Goal: Information Seeking & Learning: Learn about a topic

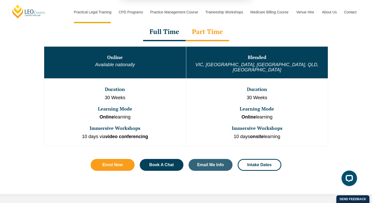
click at [205, 34] on button "Cancel" at bounding box center [204, 33] width 27 height 13
click at [164, 35] on div "Full Time" at bounding box center [164, 32] width 42 height 18
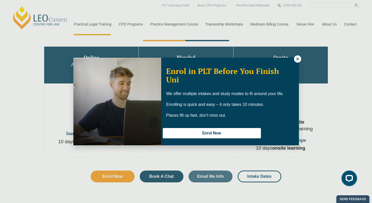
click at [297, 60] on icon at bounding box center [297, 59] width 5 height 5
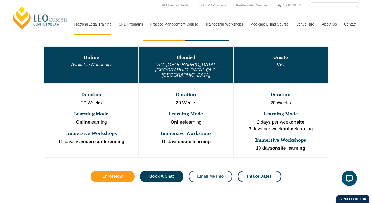
click at [209, 175] on span "Email Me Info" at bounding box center [210, 177] width 27 height 4
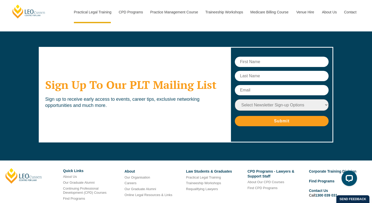
scroll to position [2470, 0]
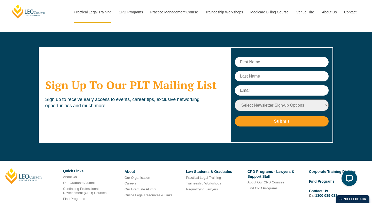
click at [262, 100] on select "Select Newsletter Sign-up Options Practical Legal Training - VIC Practical Lega…" at bounding box center [282, 106] width 94 height 12
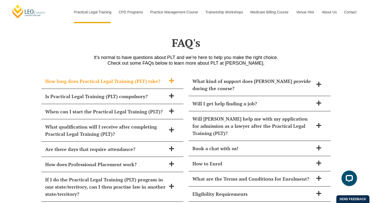
scroll to position [2083, 0]
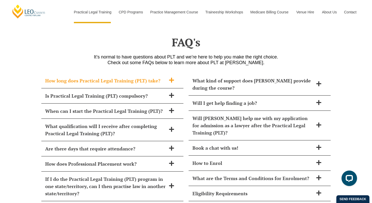
click at [162, 77] on h2 "How long does Practical Legal Training (PLT) take?" at bounding box center [105, 80] width 121 height 7
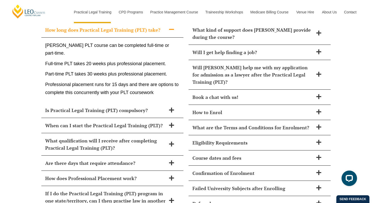
scroll to position [2149, 0]
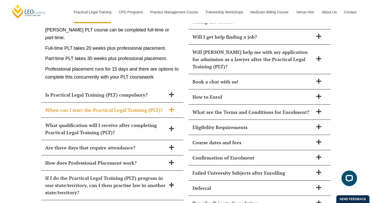
click at [155, 107] on h2 "When can I start the Practical Legal Training (PLT)?" at bounding box center [105, 110] width 121 height 7
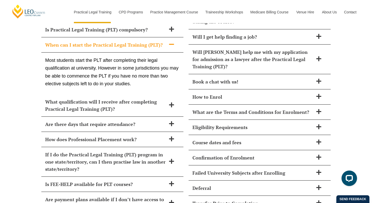
click at [155, 98] on h2 "What qualification will I receive after completing Practical Legal Training (PL…" at bounding box center [105, 105] width 121 height 14
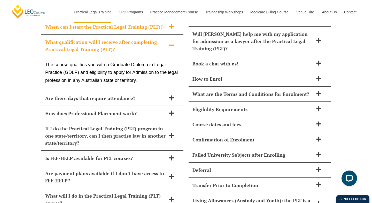
scroll to position [2168, 0]
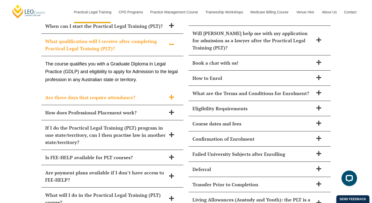
click at [156, 94] on h2 "Are there days that require attendance?" at bounding box center [105, 97] width 121 height 7
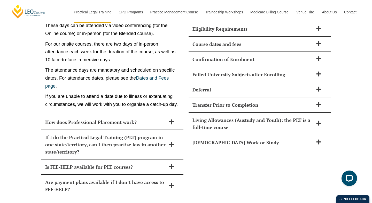
scroll to position [2250, 0]
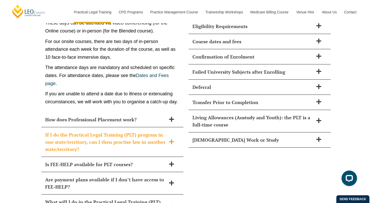
click at [143, 127] on div "If I do the Practical Legal Training (PLT) program in one state/territory, can …" at bounding box center [112, 142] width 142 height 30
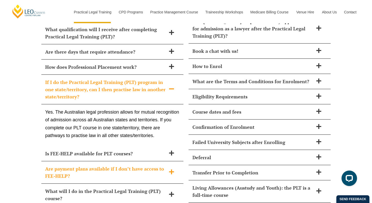
scroll to position [2179, 0]
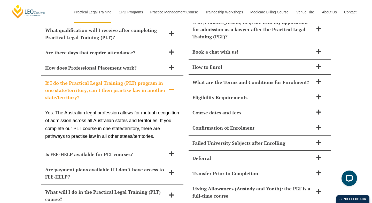
click at [146, 79] on h2 "If I do the Practical Legal Training (PLT) program in one state/territory, can …" at bounding box center [105, 90] width 121 height 22
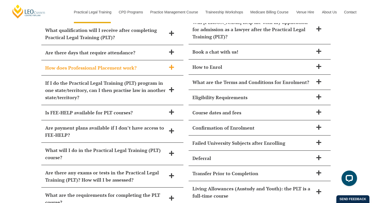
click at [150, 60] on div "How does Professional Placement work?" at bounding box center [112, 67] width 142 height 15
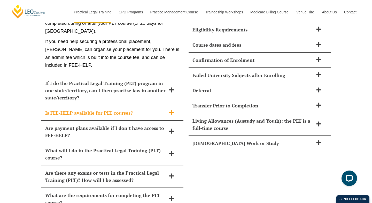
scroll to position [2255, 0]
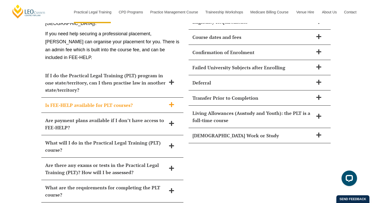
click at [138, 139] on h2 "What will I do in the Practical Legal Training (PLT) course?" at bounding box center [105, 146] width 121 height 14
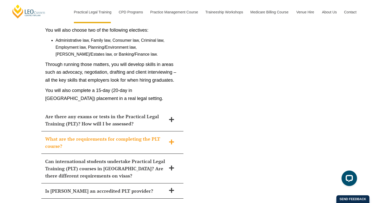
scroll to position [2414, 0]
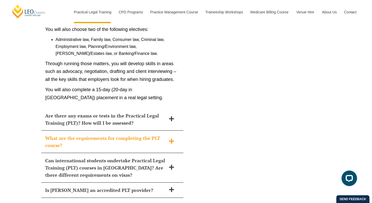
click at [138, 135] on h2 "What are the requirements for completing the PLT course?" at bounding box center [105, 142] width 121 height 14
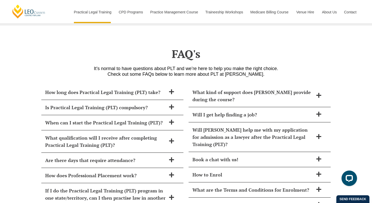
scroll to position [2071, 0]
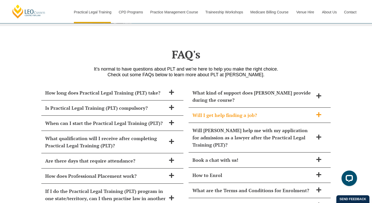
click at [225, 112] on h2 "Will I get help finding a job?" at bounding box center [252, 115] width 121 height 7
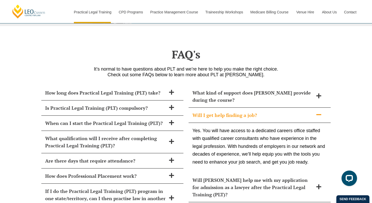
click at [225, 112] on h2 "Will I get help finding a job?" at bounding box center [252, 115] width 121 height 7
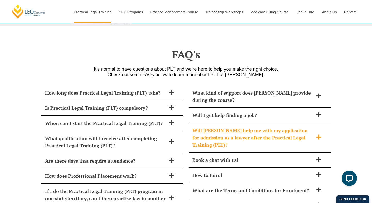
click at [224, 127] on h2 "Will Leo Cussen help me with my application for admission as a lawyer after the…" at bounding box center [252, 138] width 121 height 22
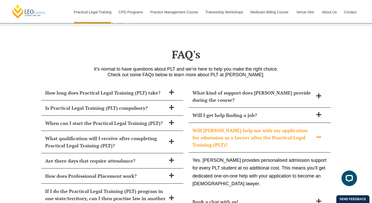
click at [224, 127] on h2 "Will Leo Cussen help me with my application for admission as a lawyer after the…" at bounding box center [252, 138] width 121 height 22
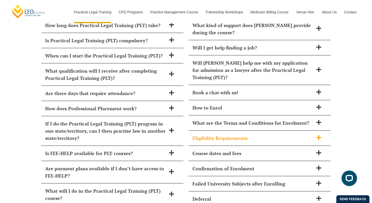
scroll to position [2139, 0]
click at [223, 150] on h2 "Course dates and fees" at bounding box center [252, 153] width 121 height 7
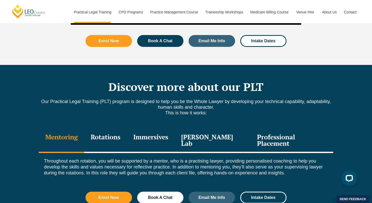
scroll to position [653, 0]
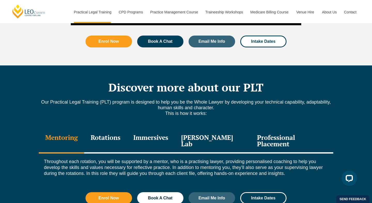
click at [271, 129] on div "Professional Placement" at bounding box center [291, 141] width 83 height 25
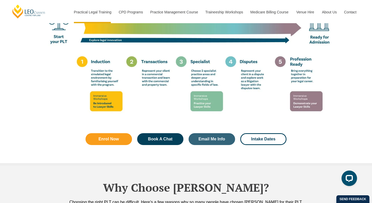
scroll to position [1009, 0]
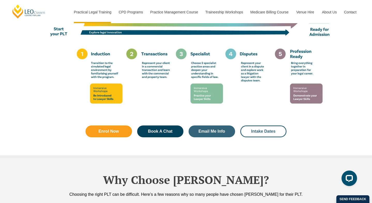
click at [263, 130] on span "Intake Dates" at bounding box center [263, 132] width 24 height 4
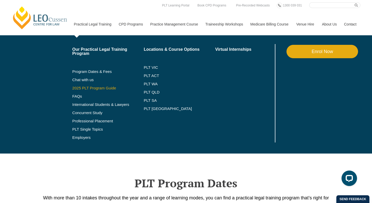
click at [97, 89] on link "2025 PLT Program Guide" at bounding box center [101, 88] width 59 height 4
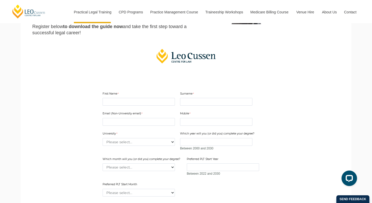
scroll to position [102, 0]
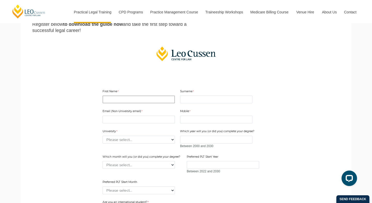
click at [119, 100] on input "First Name" at bounding box center [138, 100] width 72 height 8
type input "Ella"
type input "Howell"
type input "ella.howell14@gmail.com"
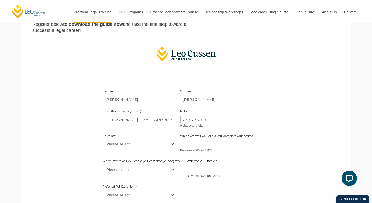
type input "0497044788"
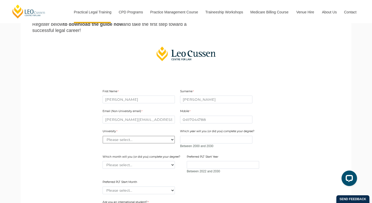
select select "tfa_2186"
type input "2023"
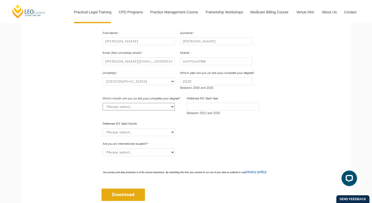
scroll to position [167, 0]
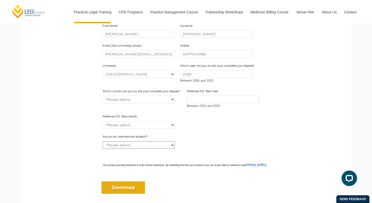
click at [131, 144] on select "Please select... Yes No" at bounding box center [138, 145] width 72 height 8
select select "tfa_60"
click at [102, 141] on select "Please select... Yes No" at bounding box center [138, 145] width 72 height 8
click at [126, 189] on input "Download" at bounding box center [122, 188] width 43 height 12
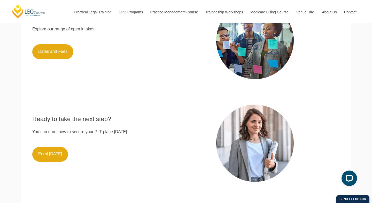
scroll to position [413, 0]
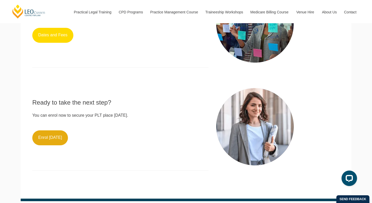
click at [50, 33] on link "Dates and Fees" at bounding box center [52, 35] width 41 height 15
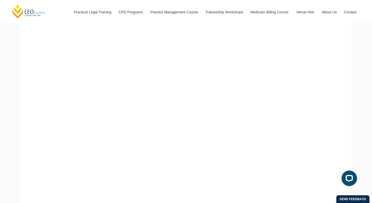
scroll to position [173, 0]
click at [354, 178] on button "Open LiveChat chat widget" at bounding box center [348, 178] width 15 height 15
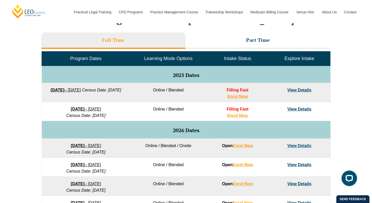
scroll to position [233, 0]
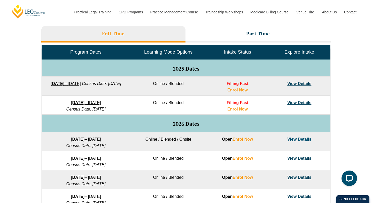
click at [81, 82] on link "22 September 2025 – 20 February 2026" at bounding box center [66, 84] width 30 height 4
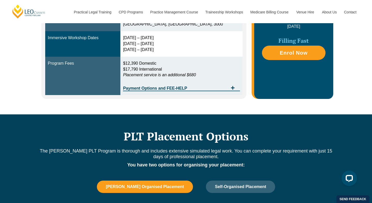
scroll to position [213, 0]
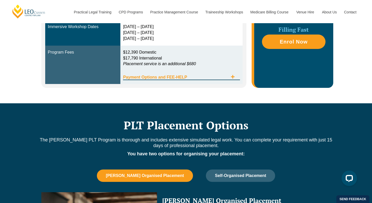
click at [200, 76] on span "Payment Options and FEE-HELP" at bounding box center [175, 77] width 105 height 4
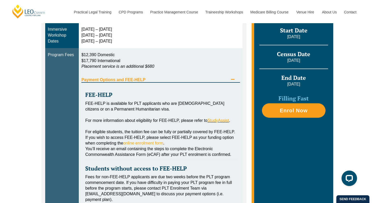
click at [200, 79] on span "Payment Options and FEE-HELP" at bounding box center [154, 80] width 147 height 4
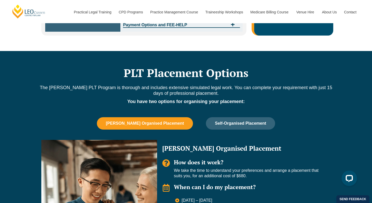
scroll to position [284, 0]
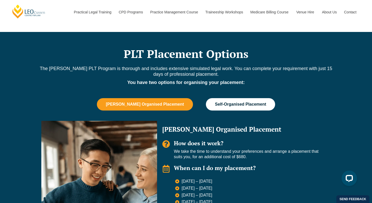
click at [224, 107] on span "Self-Organised Placement" at bounding box center [240, 104] width 51 height 5
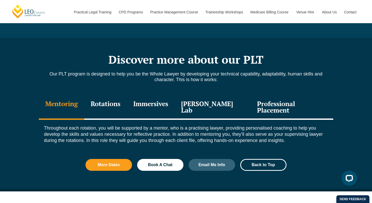
scroll to position [521, 0]
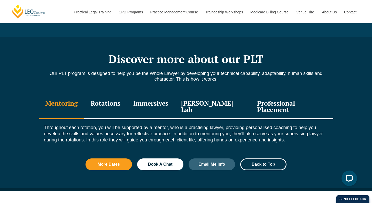
click at [265, 102] on div "Professional Placement" at bounding box center [291, 107] width 83 height 25
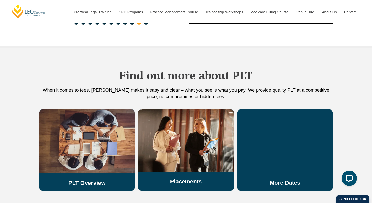
scroll to position [869, 0]
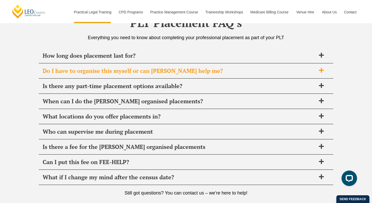
click at [149, 67] on span "Do I have to organise this myself or can [PERSON_NAME] help me?" at bounding box center [179, 70] width 273 height 7
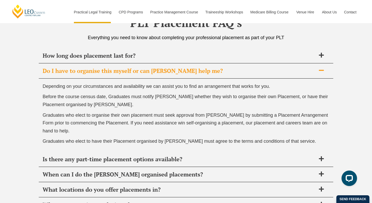
click at [149, 67] on span "Do I have to organise this myself or can [PERSON_NAME] help me?" at bounding box center [179, 70] width 273 height 7
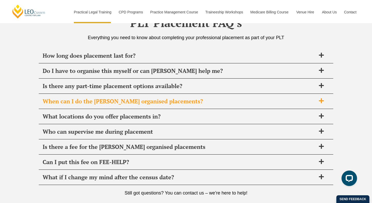
click at [148, 99] on span "When can I do the [PERSON_NAME] organised placements?" at bounding box center [179, 101] width 273 height 7
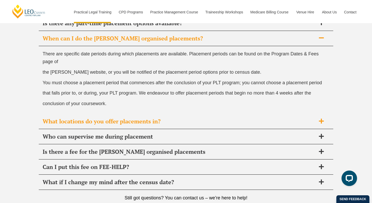
scroll to position [1888, 0]
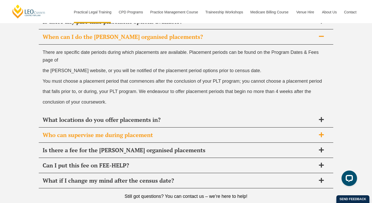
click at [142, 135] on span "Who can supervise me during placement" at bounding box center [179, 135] width 273 height 7
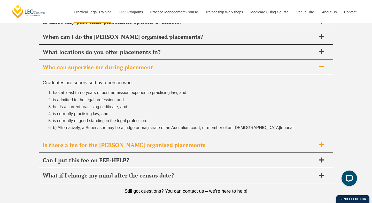
click at [145, 150] on div "Is there a fee for the [PERSON_NAME] organised placements" at bounding box center [186, 145] width 294 height 15
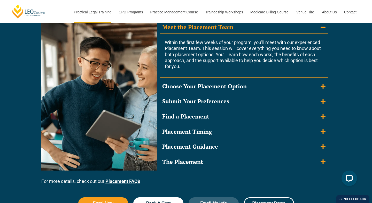
scroll to position [489, 0]
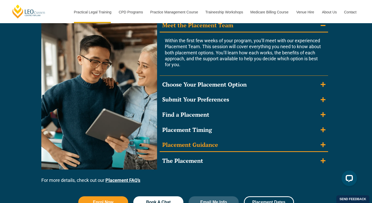
click at [260, 141] on summary "Placement Guidance" at bounding box center [243, 145] width 168 height 13
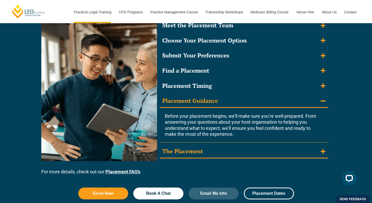
click at [260, 149] on summary "The Placement" at bounding box center [243, 151] width 168 height 13
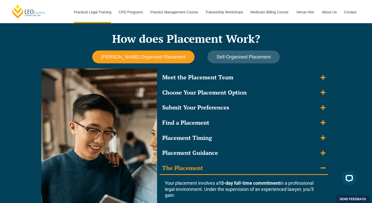
scroll to position [430, 0]
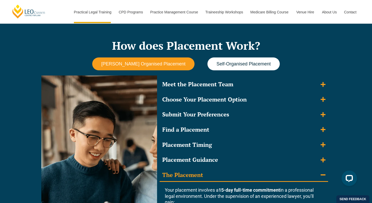
click at [258, 66] on span "Self-Organised Placement" at bounding box center [243, 63] width 54 height 5
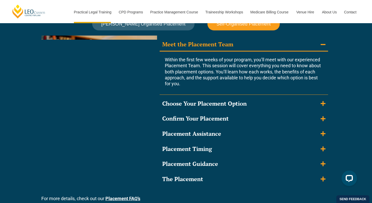
scroll to position [486, 0]
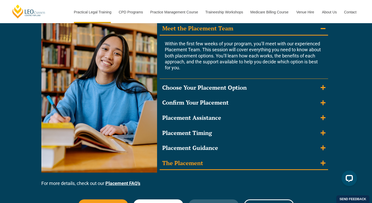
click at [235, 160] on summary "The Placement" at bounding box center [243, 163] width 168 height 13
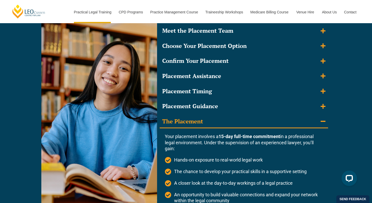
scroll to position [478, 0]
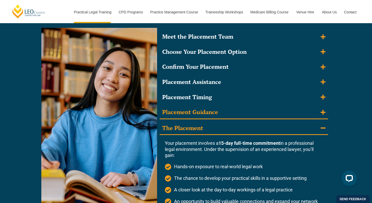
click at [231, 114] on summary "Placement Guidance" at bounding box center [243, 112] width 168 height 13
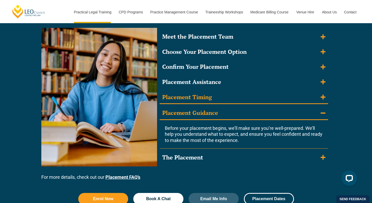
click at [235, 96] on summary "Placement Timing" at bounding box center [243, 97] width 168 height 13
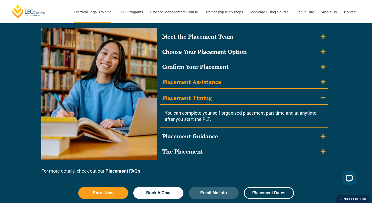
click at [236, 83] on summary "Placement Assistance" at bounding box center [243, 82] width 168 height 13
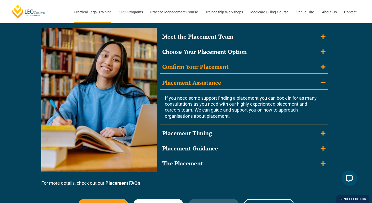
click at [238, 70] on summary "Confirm Your Placement" at bounding box center [243, 67] width 168 height 13
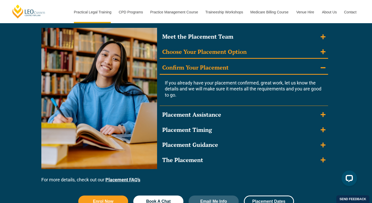
click at [245, 56] on summary "Choose Your Placement Option" at bounding box center [243, 52] width 168 height 13
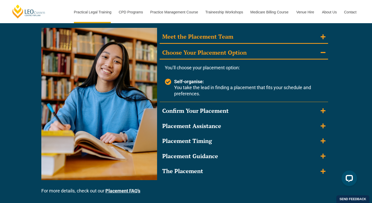
click at [249, 36] on summary "Meet the Placement Team" at bounding box center [243, 36] width 168 height 13
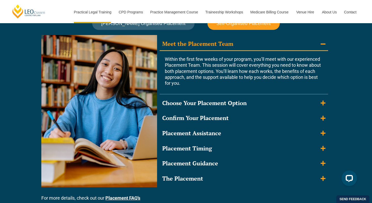
scroll to position [471, 0]
